Goal: Transaction & Acquisition: Subscribe to service/newsletter

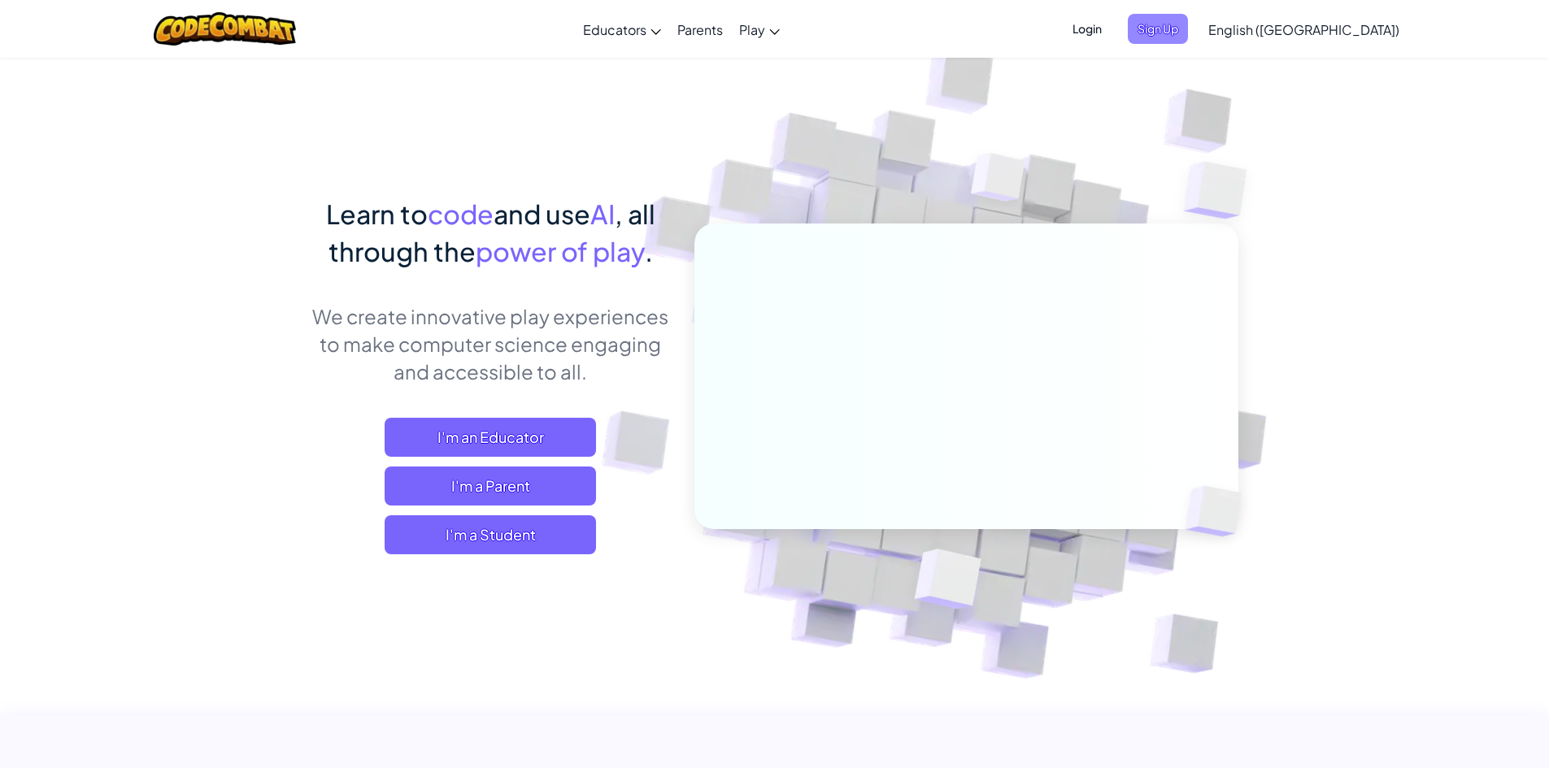
click at [1188, 20] on span "Sign Up" at bounding box center [1158, 29] width 60 height 30
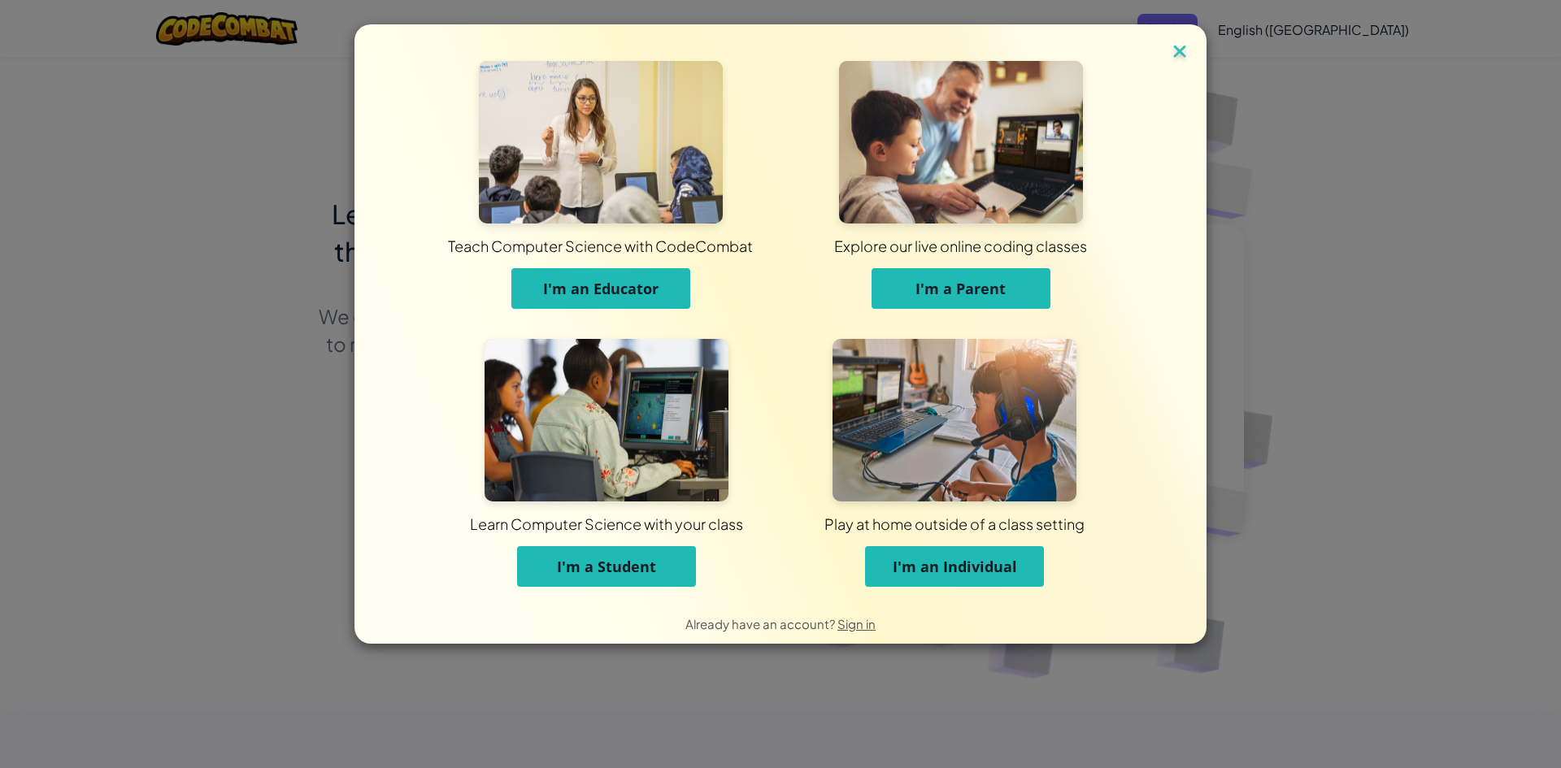
click at [1181, 59] on img at bounding box center [1179, 53] width 21 height 24
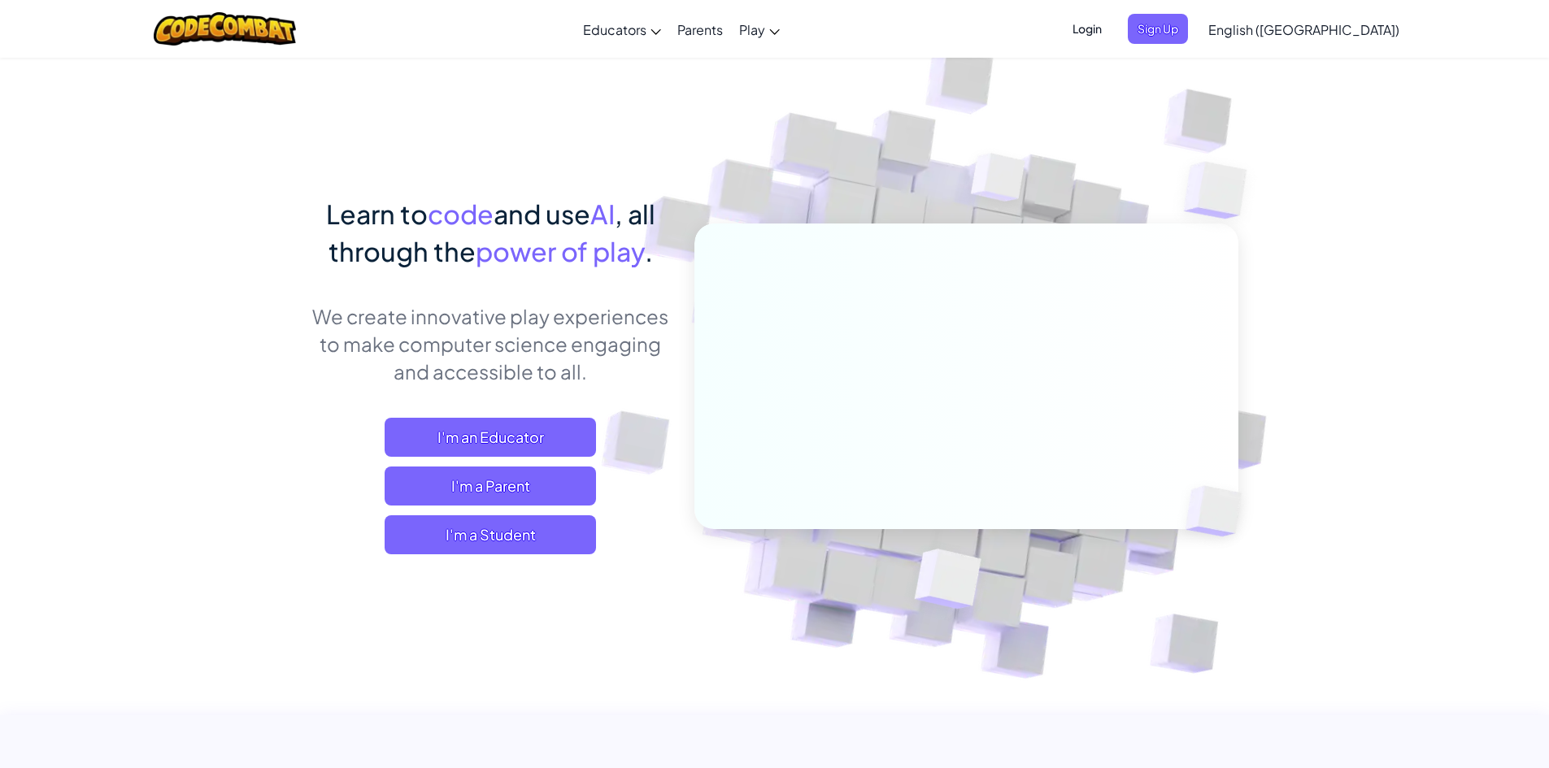
click at [1111, 29] on span "Login" at bounding box center [1086, 29] width 49 height 30
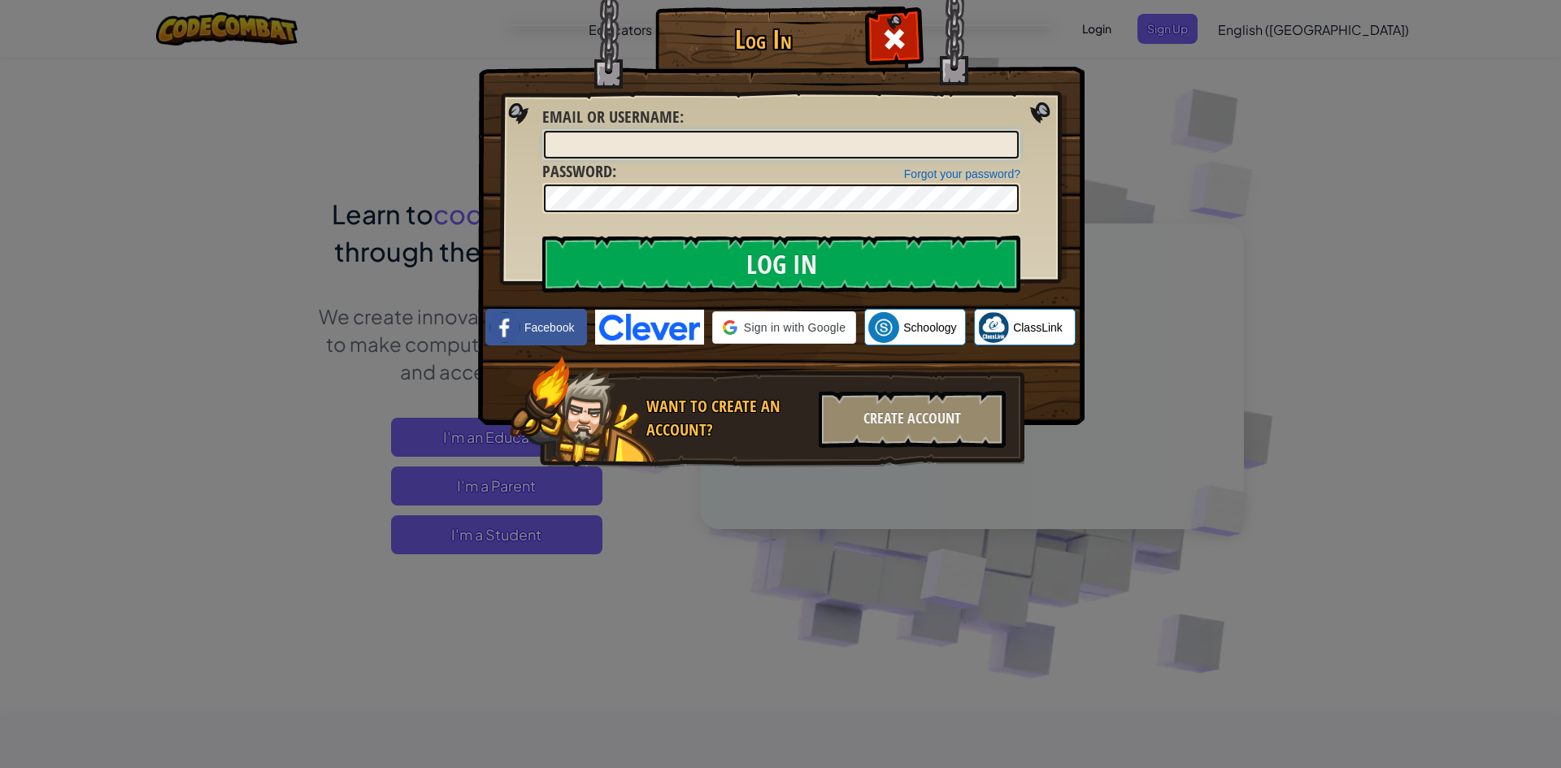
type input "[EMAIL_ADDRESS][DOMAIN_NAME]"
